Goal: Find specific page/section: Find specific page/section

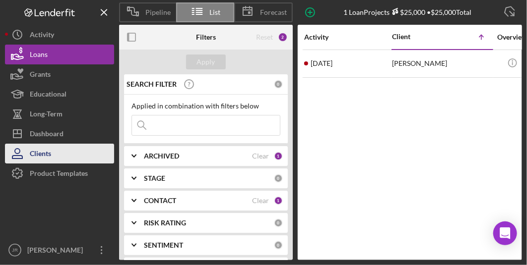
click at [89, 157] on button "Clients" at bounding box center [59, 154] width 109 height 20
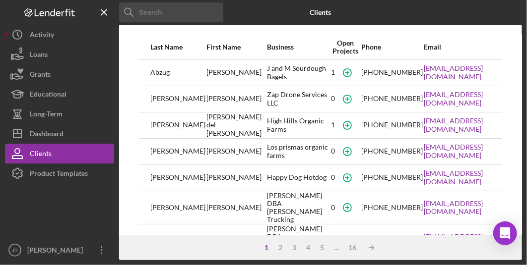
click at [192, 8] on input at bounding box center [171, 12] width 104 height 20
type input "[PERSON_NAME]"
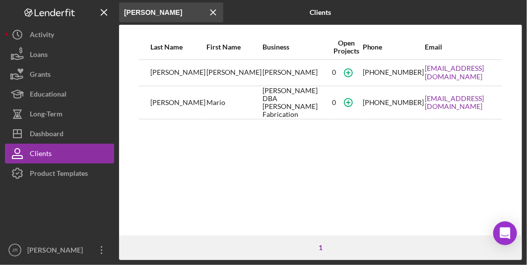
click at [262, 75] on div "[PERSON_NAME]" at bounding box center [295, 73] width 67 height 25
click at [171, 72] on div "[PERSON_NAME]" at bounding box center [177, 73] width 55 height 25
